Goal: Information Seeking & Learning: Learn about a topic

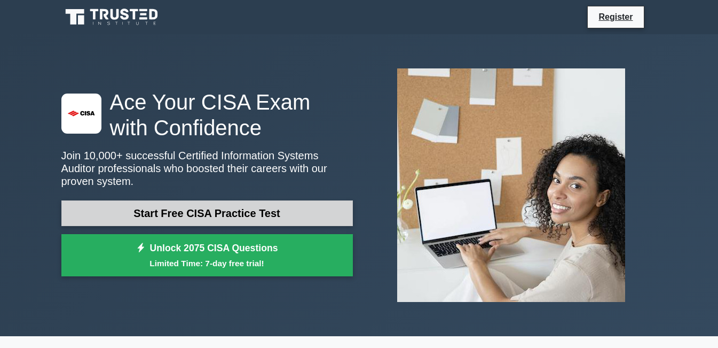
click at [158, 208] on link "Start Free CISA Practice Test" at bounding box center [207, 213] width 292 height 26
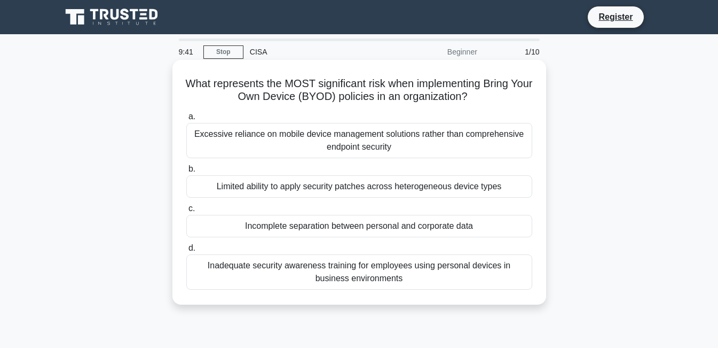
click at [230, 140] on div "Excessive reliance on mobile device management solutions rather than comprehens…" at bounding box center [359, 140] width 346 height 35
click at [186, 120] on input "a. Excessive reliance on mobile device management solutions rather than compreh…" at bounding box center [186, 116] width 0 height 7
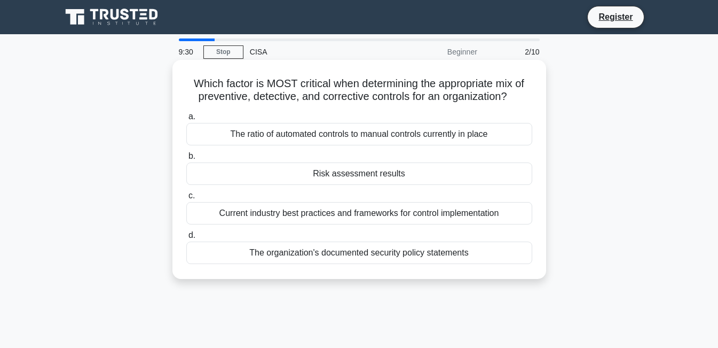
click at [320, 171] on div "Risk assessment results" at bounding box center [359, 173] width 346 height 22
click at [186, 160] on input "b. Risk assessment results" at bounding box center [186, 156] width 0 height 7
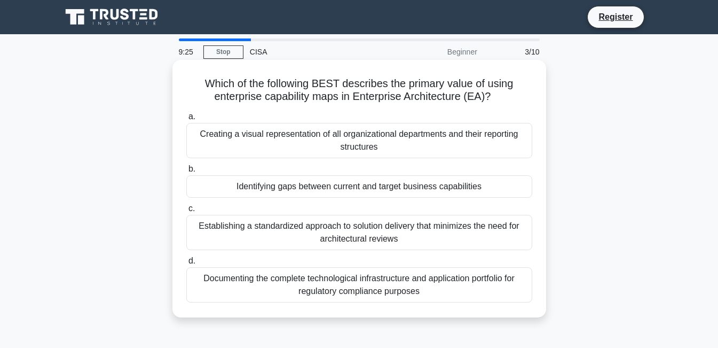
click at [317, 190] on div "Identifying gaps between current and target business capabilities" at bounding box center [359, 186] width 346 height 22
click at [186, 172] on input "b. Identifying gaps between current and target business capabilities" at bounding box center [186, 169] width 0 height 7
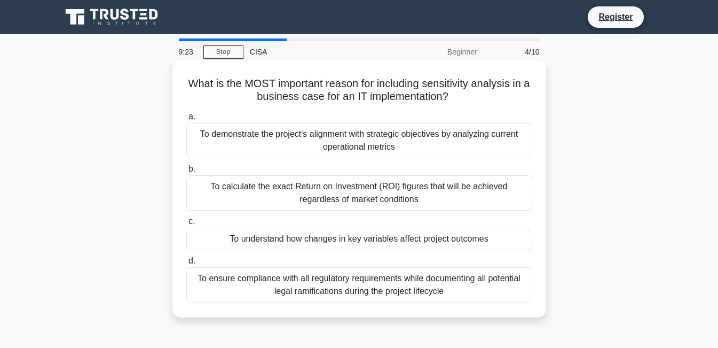
click at [312, 244] on div "To understand how changes in key variables affect project outcomes" at bounding box center [359, 238] width 346 height 22
click at [186, 225] on input "c. To understand how changes in key variables affect project outcomes" at bounding box center [186, 221] width 0 height 7
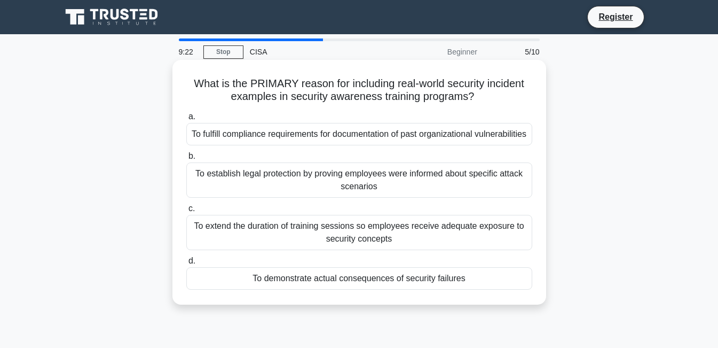
click at [255, 138] on div "To fulfill compliance requirements for documentation of past organizational vul…" at bounding box center [359, 134] width 346 height 22
click at [186, 120] on input "a. To fulfill compliance requirements for documentation of past organizational …" at bounding box center [186, 116] width 0 height 7
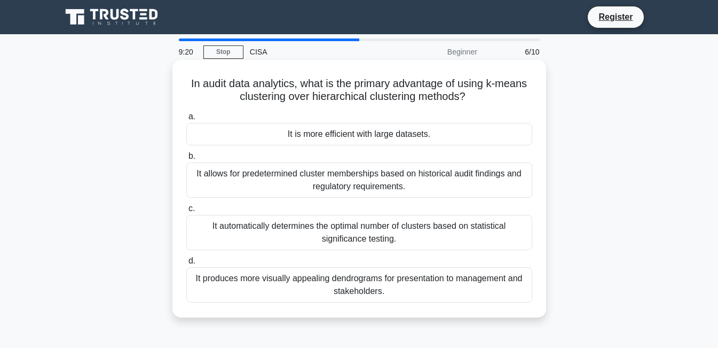
click at [280, 290] on div "It produces more visually appealing dendrograms for presentation to management …" at bounding box center [359, 284] width 346 height 35
click at [186, 264] on input "d. It produces more visually appealing dendrograms for presentation to manageme…" at bounding box center [186, 260] width 0 height 7
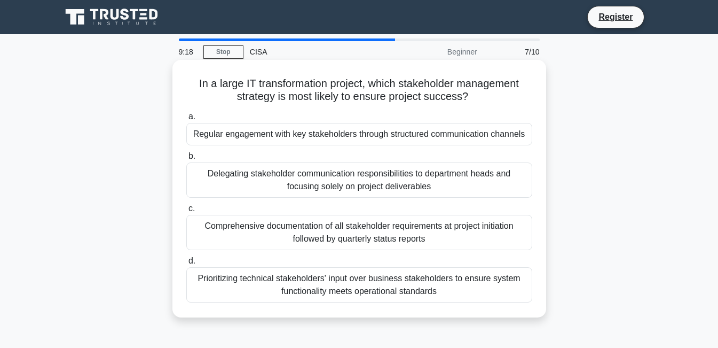
click at [258, 234] on div "Comprehensive documentation of all stakeholder requirements at project initiati…" at bounding box center [359, 232] width 346 height 35
click at [186, 212] on input "c. Comprehensive documentation of all stakeholder requirements at project initi…" at bounding box center [186, 208] width 0 height 7
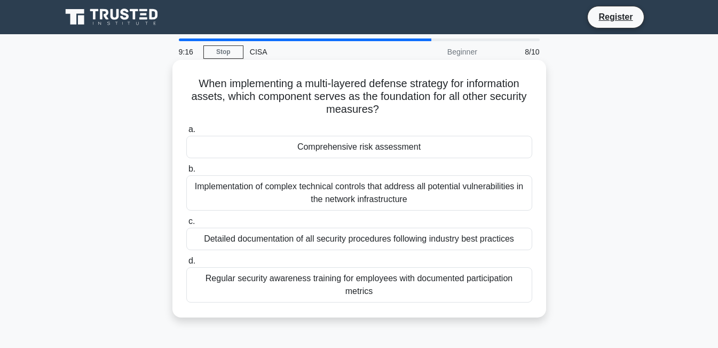
click at [233, 123] on label "a. Comprehensive risk assessment" at bounding box center [359, 140] width 346 height 35
click at [186, 126] on input "a. Comprehensive risk assessment" at bounding box center [186, 129] width 0 height 7
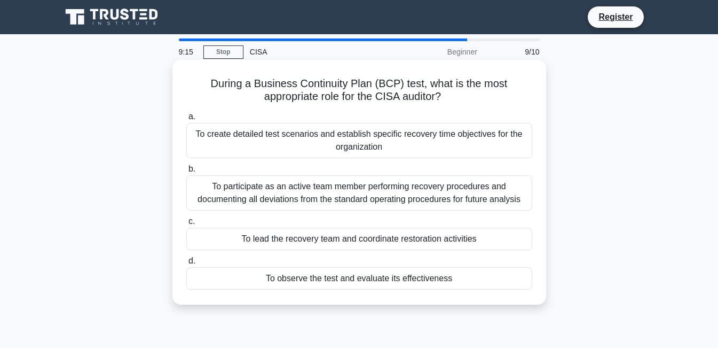
click at [235, 136] on div "To create detailed test scenarios and establish specific recovery time objectiv…" at bounding box center [359, 140] width 346 height 35
click at [186, 120] on input "a. To create detailed test scenarios and establish specific recovery time objec…" at bounding box center [186, 116] width 0 height 7
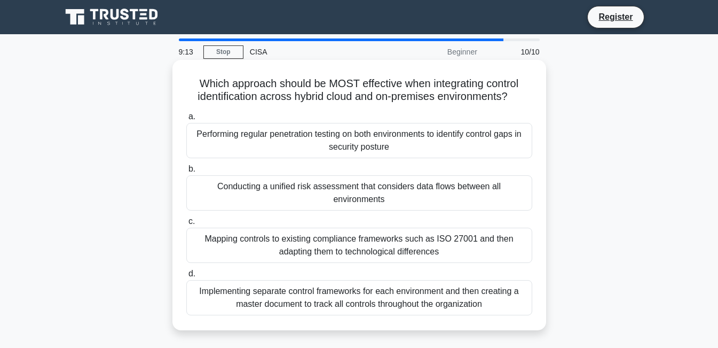
click at [236, 182] on div "Conducting a unified risk assessment that considers data flows between all envi…" at bounding box center [359, 192] width 346 height 35
click at [186, 172] on input "b. Conducting a unified risk assessment that considers data flows between all e…" at bounding box center [186, 169] width 0 height 7
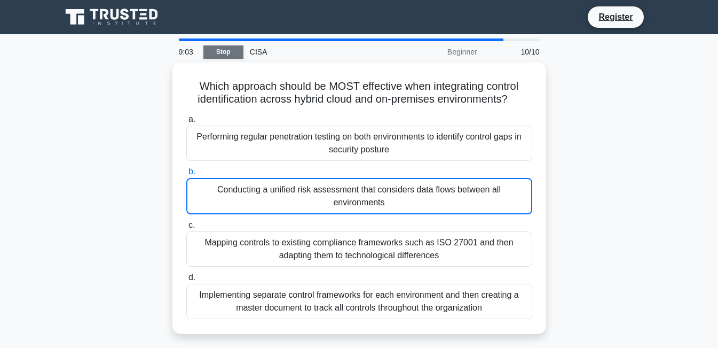
click at [216, 50] on link "Stop" at bounding box center [223, 51] width 40 height 13
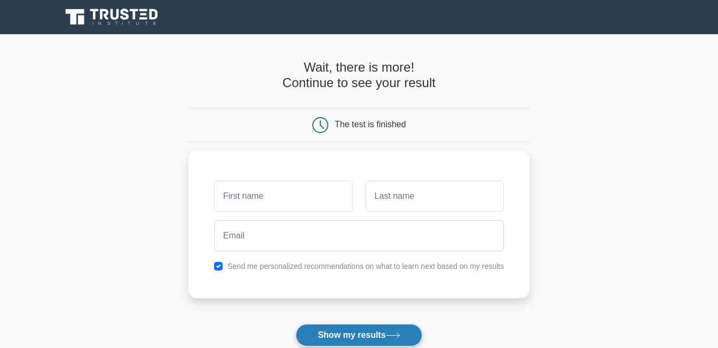
click at [343, 337] on button "Show my results" at bounding box center [359, 335] width 126 height 22
click at [169, 255] on main "Wait, there is more! Continue to see your result The test is finished and the" at bounding box center [359, 226] width 718 height 384
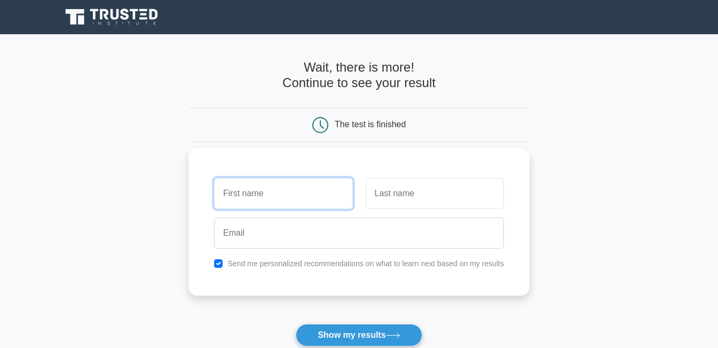
click at [272, 193] on input "text" at bounding box center [283, 193] width 138 height 31
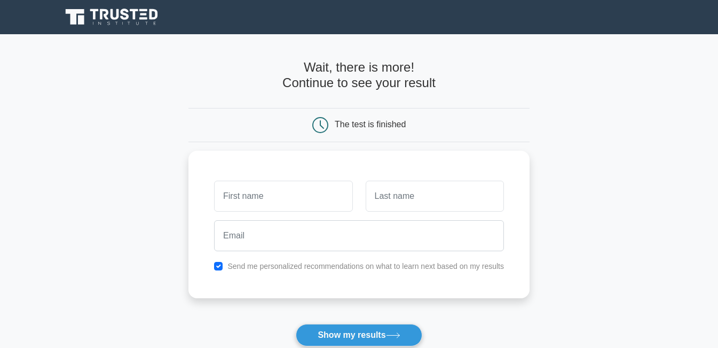
click at [319, 127] on icon at bounding box center [320, 125] width 16 height 16
